Goal: Task Accomplishment & Management: Complete application form

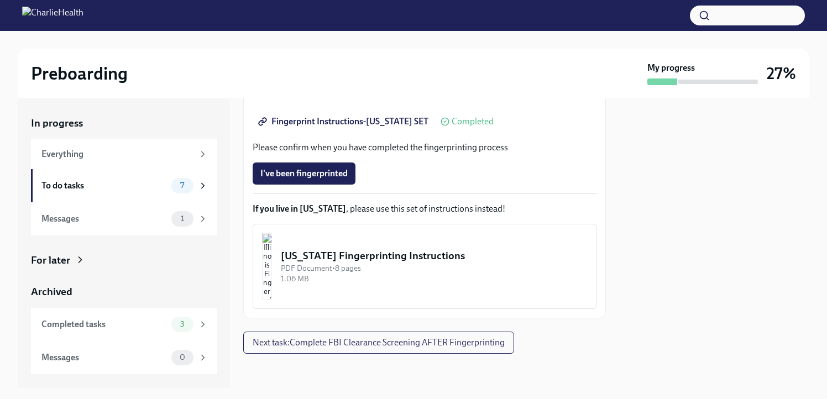
scroll to position [282, 0]
click at [83, 186] on div "To do tasks" at bounding box center [104, 186] width 126 height 12
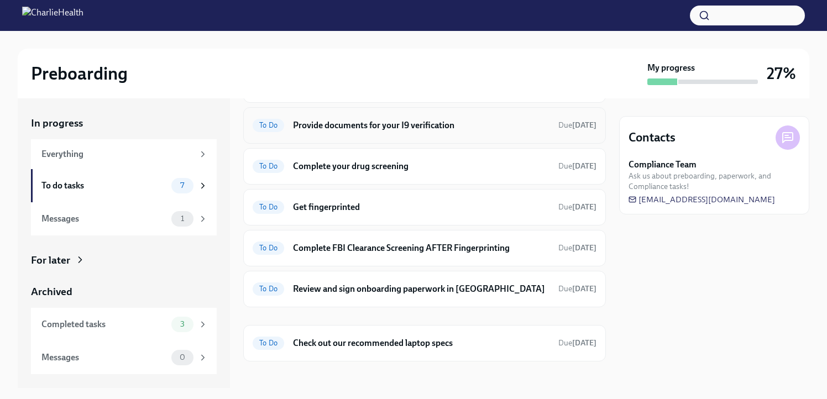
scroll to position [80, 0]
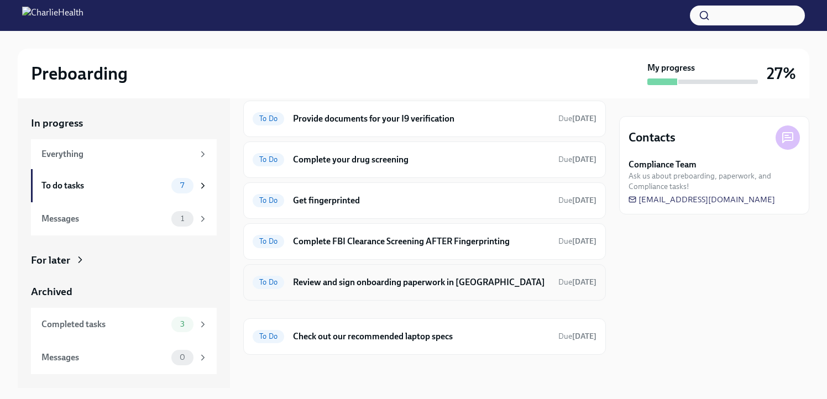
click at [348, 286] on h6 "Review and sign onboarding paperwork in [GEOGRAPHIC_DATA]" at bounding box center [421, 283] width 257 height 12
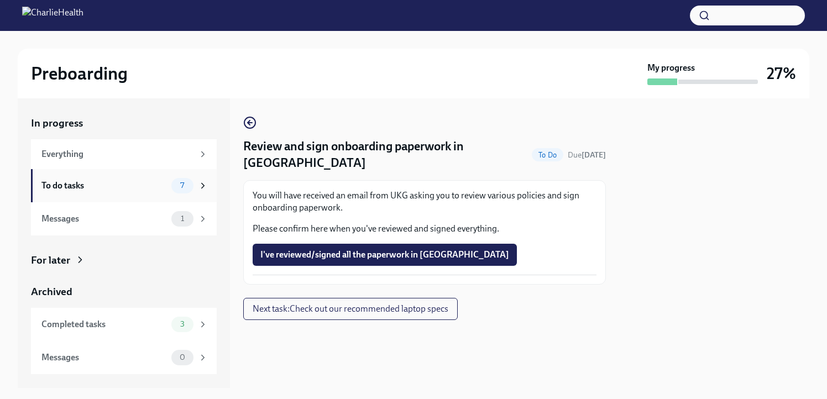
click at [115, 185] on div "To do tasks" at bounding box center [104, 186] width 126 height 12
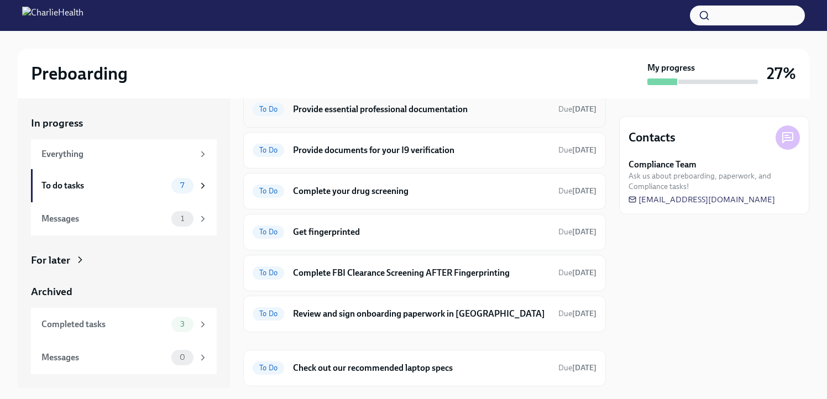
scroll to position [80, 0]
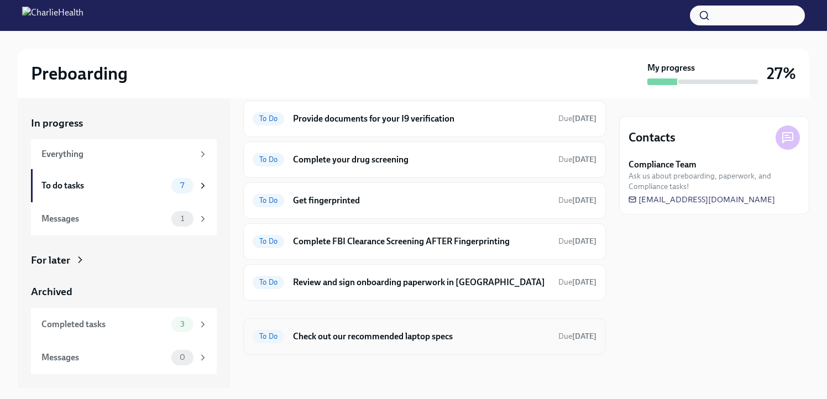
click at [335, 331] on h6 "Check out our recommended laptop specs" at bounding box center [421, 337] width 257 height 12
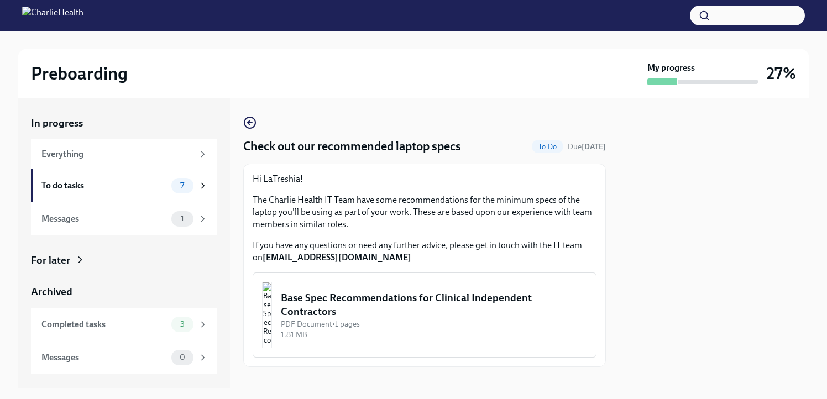
click at [347, 312] on div "Base Spec Recommendations for Clinical Independent Contractors" at bounding box center [434, 305] width 306 height 28
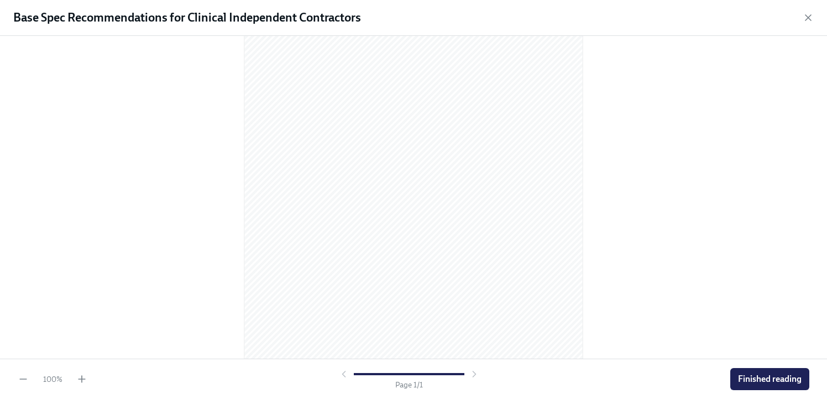
scroll to position [133, 0]
click at [779, 388] on button "Finished reading" at bounding box center [770, 379] width 79 height 22
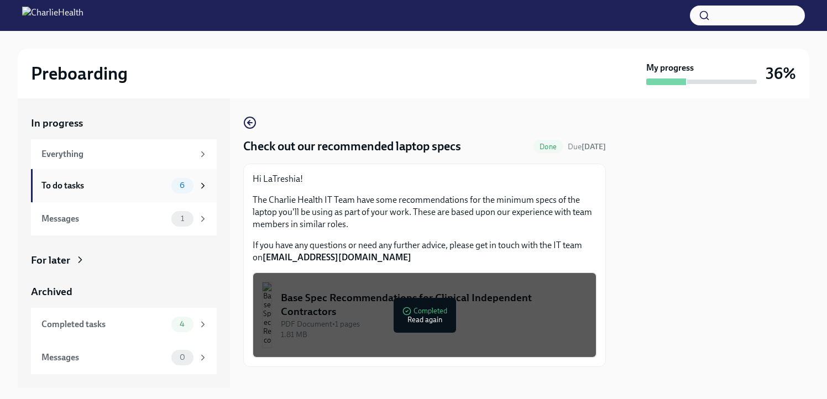
click at [82, 177] on div "To do tasks 6" at bounding box center [124, 185] width 186 height 33
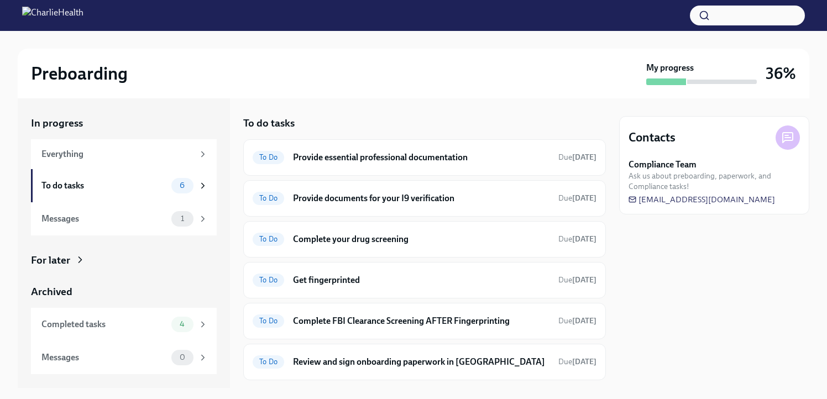
click at [82, 177] on div "To do tasks 6" at bounding box center [124, 185] width 186 height 33
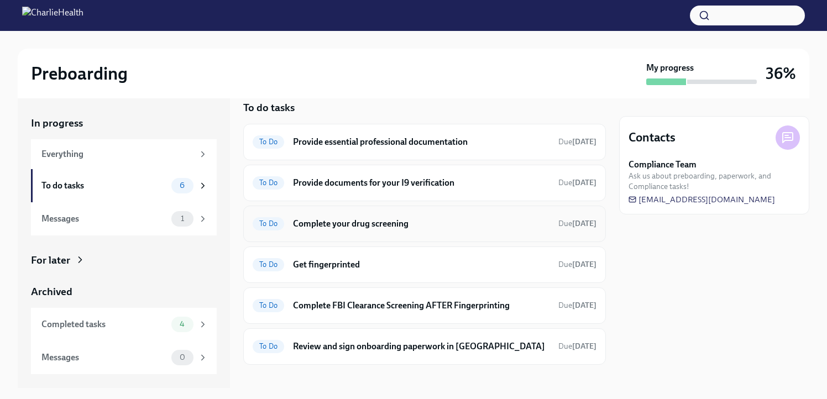
scroll to position [25, 0]
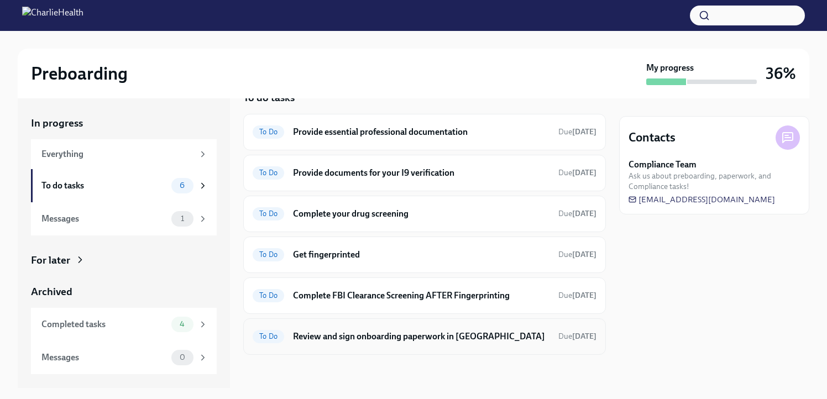
click at [336, 335] on h6 "Review and sign onboarding paperwork in [GEOGRAPHIC_DATA]" at bounding box center [421, 337] width 257 height 12
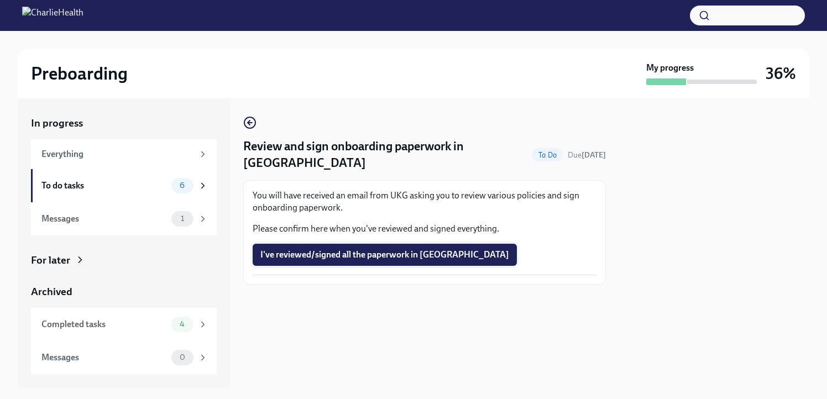
click at [358, 249] on span "I've reviewed/signed all the paperwork in [GEOGRAPHIC_DATA]" at bounding box center [384, 254] width 249 height 11
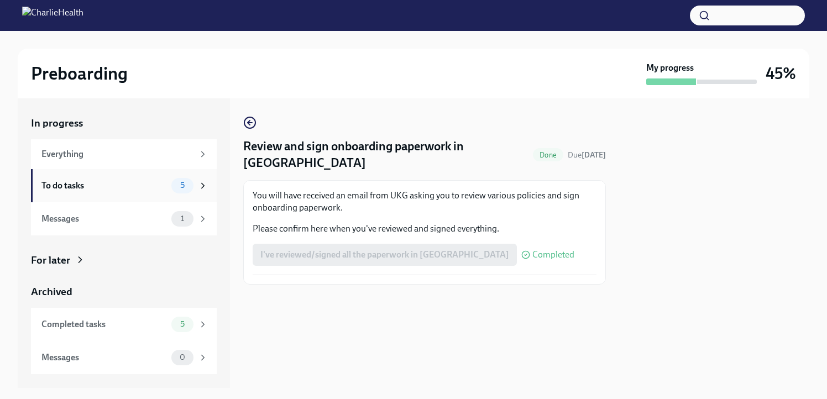
click at [135, 178] on div "To do tasks 5" at bounding box center [124, 185] width 166 height 15
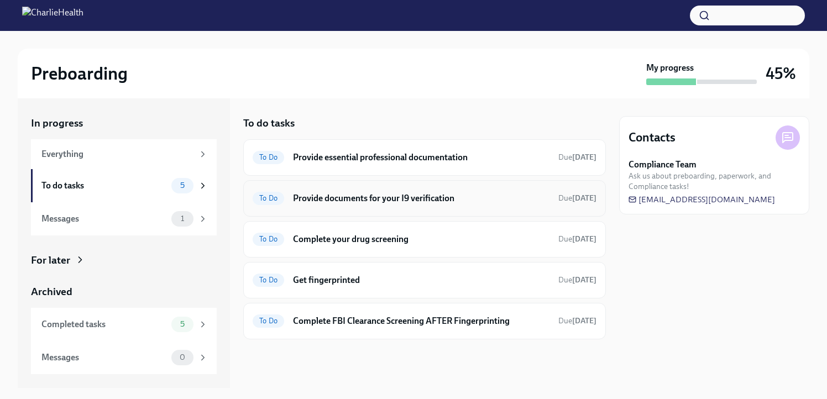
click at [429, 203] on h6 "Provide documents for your I9 verification" at bounding box center [421, 198] width 257 height 12
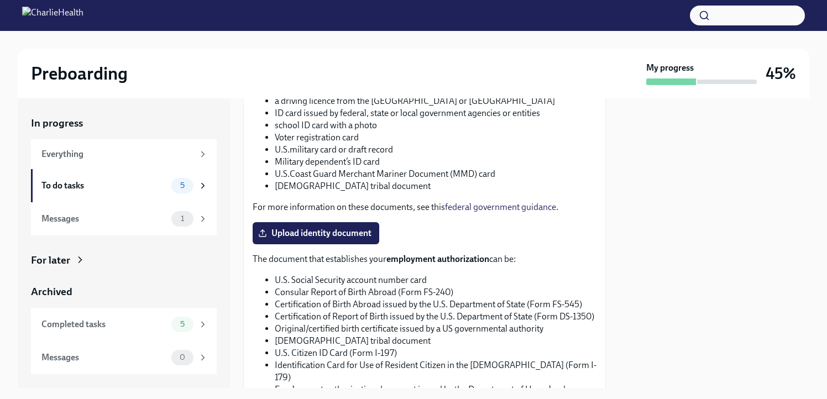
scroll to position [471, 0]
